Goal: Task Accomplishment & Management: Use online tool/utility

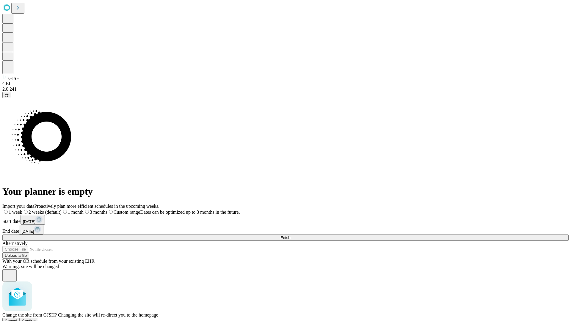
click at [36, 319] on span "Confirm" at bounding box center [29, 321] width 14 height 4
click at [72, 210] on label "1 month" at bounding box center [63, 212] width 18 height 5
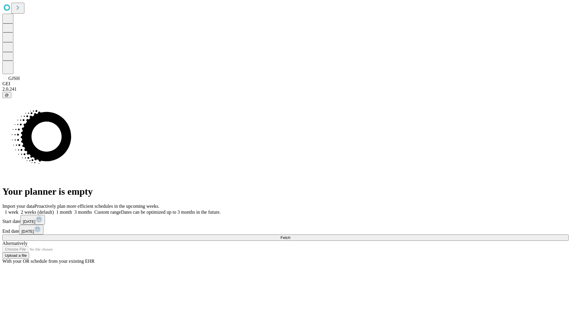
click at [290, 235] on span "Fetch" at bounding box center [285, 237] width 10 height 4
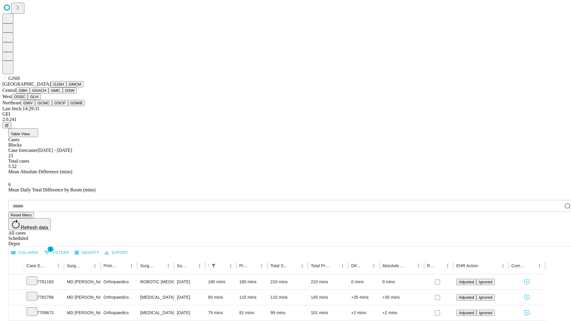
click at [66, 87] on button "GMCM" at bounding box center [74, 84] width 17 height 6
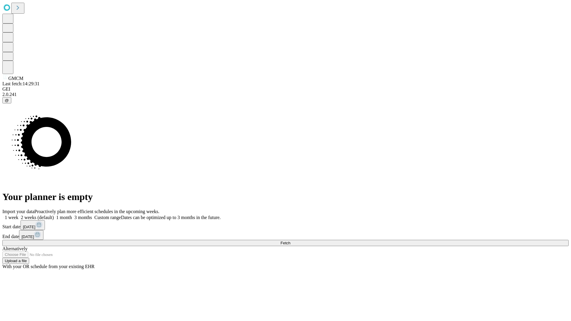
click at [72, 215] on label "1 month" at bounding box center [63, 217] width 18 height 5
click at [290, 241] on span "Fetch" at bounding box center [285, 243] width 10 height 4
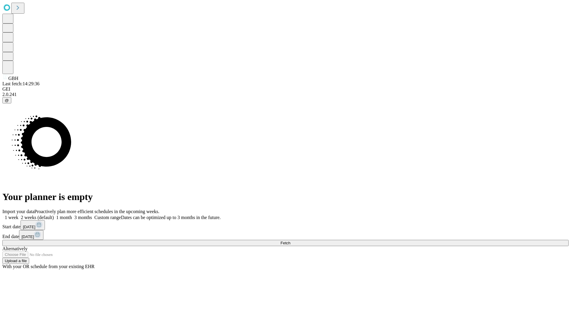
click at [72, 215] on label "1 month" at bounding box center [63, 217] width 18 height 5
click at [290, 241] on span "Fetch" at bounding box center [285, 243] width 10 height 4
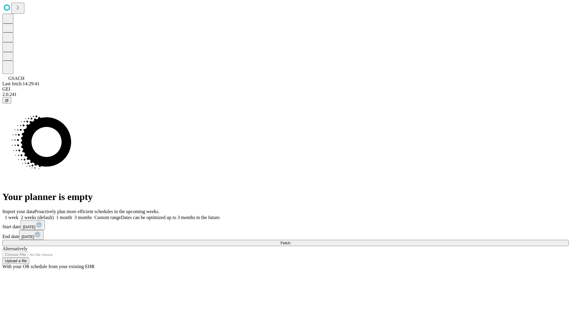
click at [72, 215] on label "1 month" at bounding box center [63, 217] width 18 height 5
click at [290, 241] on span "Fetch" at bounding box center [285, 243] width 10 height 4
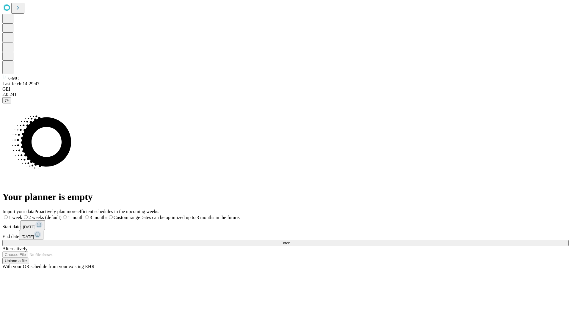
click at [84, 215] on label "1 month" at bounding box center [73, 217] width 22 height 5
click at [290, 241] on span "Fetch" at bounding box center [285, 243] width 10 height 4
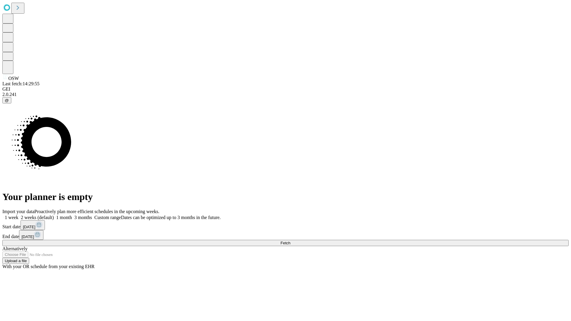
click at [72, 215] on label "1 month" at bounding box center [63, 217] width 18 height 5
click at [290, 241] on span "Fetch" at bounding box center [285, 243] width 10 height 4
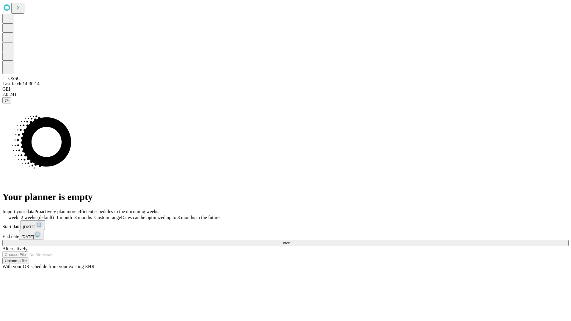
click at [72, 215] on label "1 month" at bounding box center [63, 217] width 18 height 5
click at [290, 241] on span "Fetch" at bounding box center [285, 243] width 10 height 4
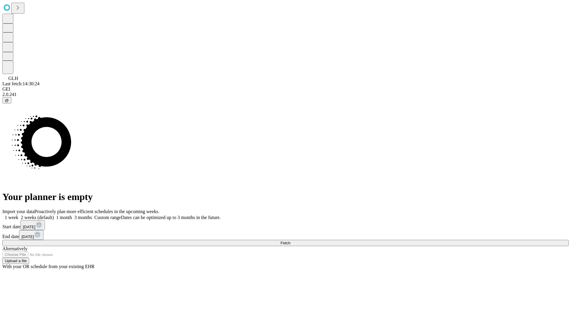
click at [72, 215] on label "1 month" at bounding box center [63, 217] width 18 height 5
click at [290, 241] on span "Fetch" at bounding box center [285, 243] width 10 height 4
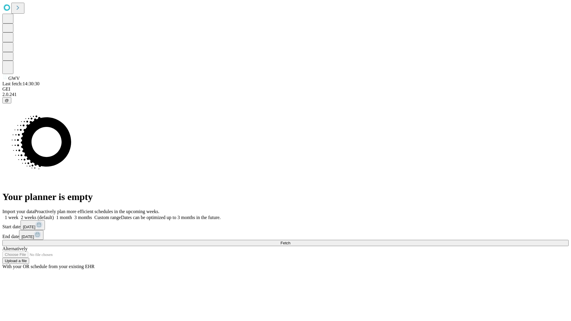
click at [72, 215] on label "1 month" at bounding box center [63, 217] width 18 height 5
click at [290, 241] on span "Fetch" at bounding box center [285, 243] width 10 height 4
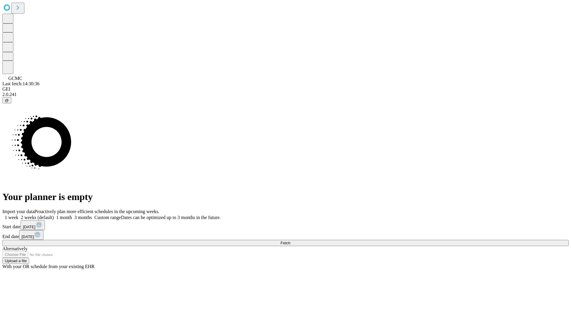
click at [290, 241] on span "Fetch" at bounding box center [285, 243] width 10 height 4
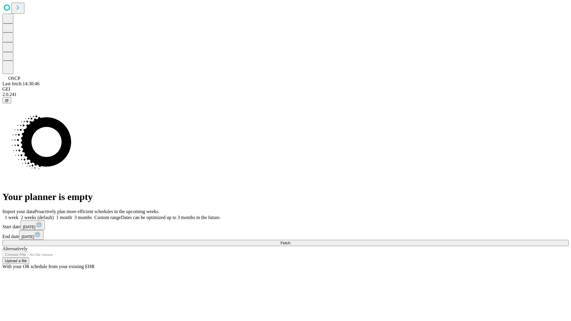
click at [72, 215] on label "1 month" at bounding box center [63, 217] width 18 height 5
click at [290, 241] on span "Fetch" at bounding box center [285, 243] width 10 height 4
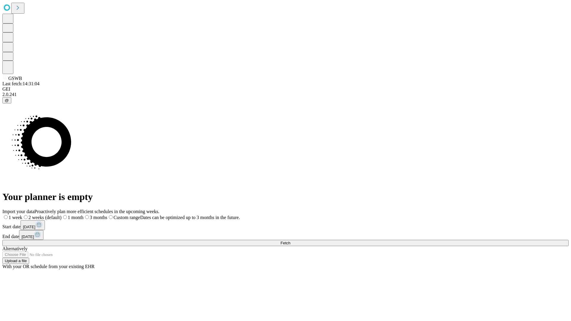
click at [290, 241] on span "Fetch" at bounding box center [285, 243] width 10 height 4
